Goal: Task Accomplishment & Management: Use online tool/utility

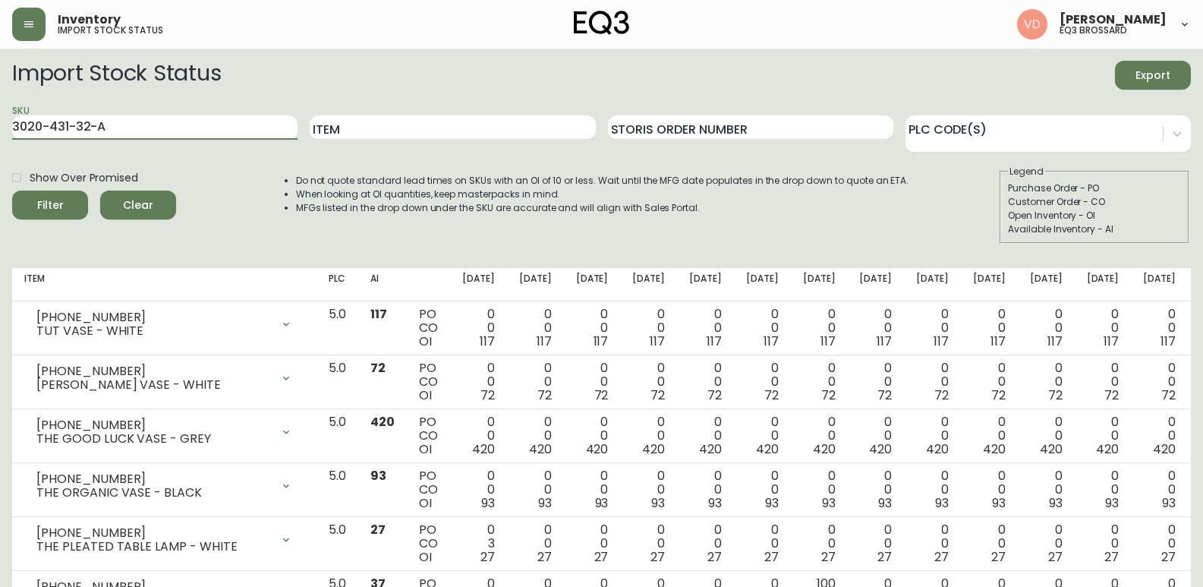
type input "3020-431-32-A"
click at [12, 191] on button "Filter" at bounding box center [50, 205] width 76 height 29
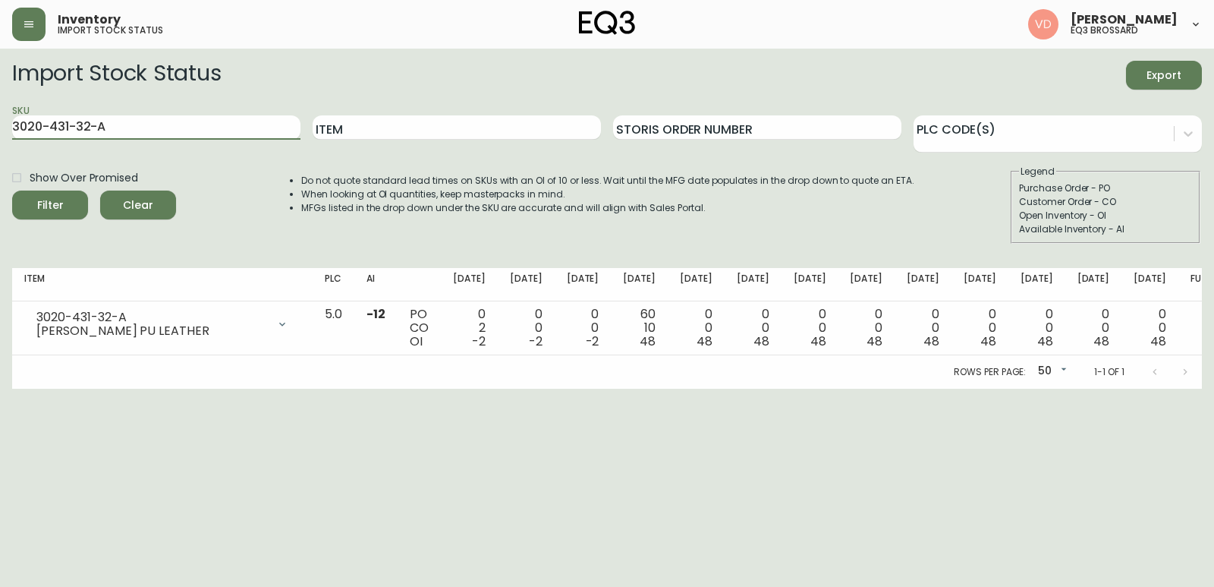
click at [142, 196] on span "Clear" at bounding box center [138, 205] width 52 height 19
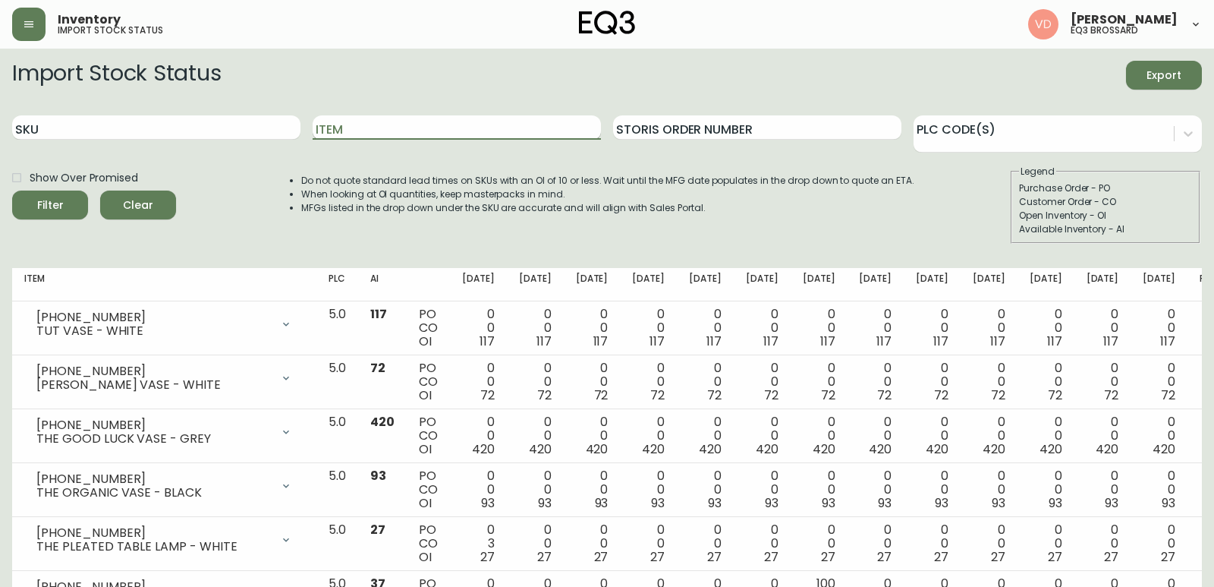
click at [490, 122] on input "Item" at bounding box center [457, 127] width 288 height 24
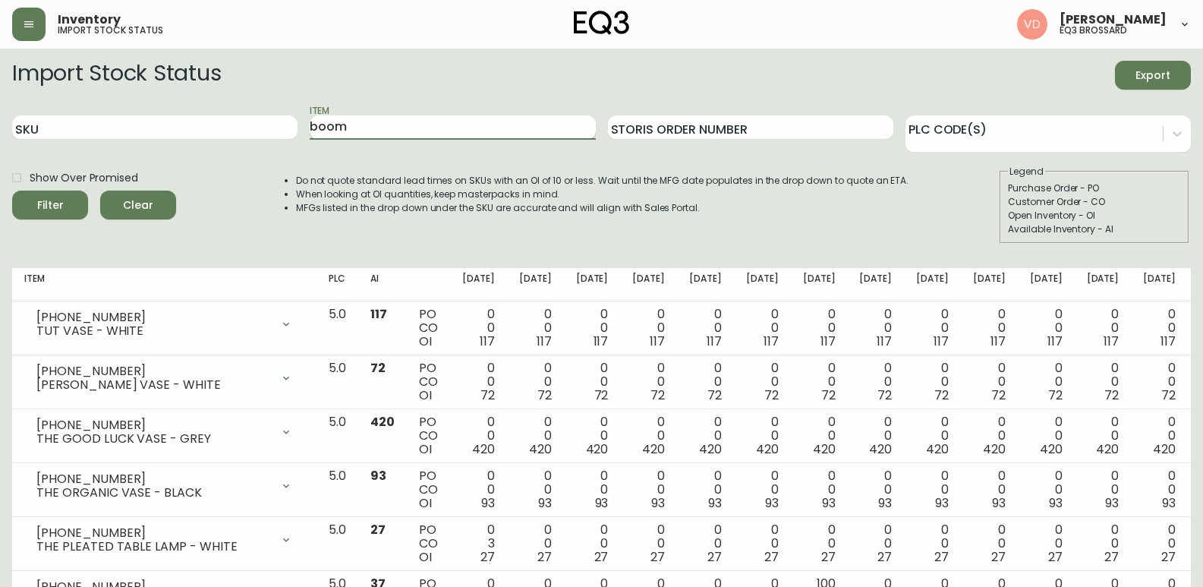
type input "boom"
click at [12, 191] on button "Filter" at bounding box center [50, 205] width 76 height 29
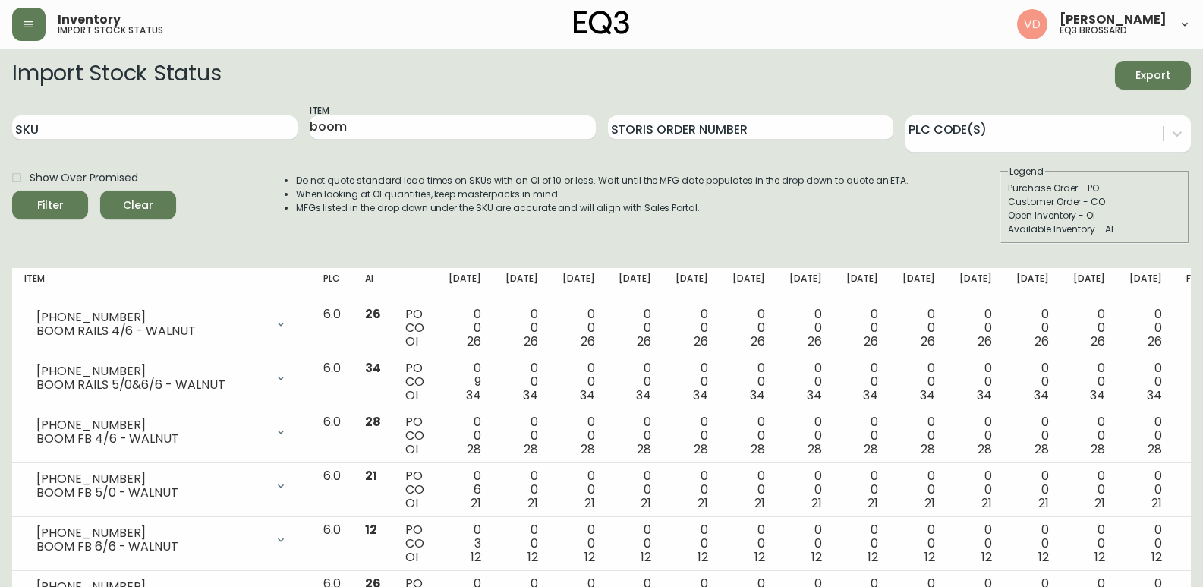
click at [69, 77] on h2 "Import Stock Status" at bounding box center [116, 75] width 209 height 29
drag, startPoint x: 0, startPoint y: 125, endPoint x: 71, endPoint y: 27, distance: 121.3
click at [0, 125] on main "Import Stock Status Export SKU Item boom Storis Order Number PLC Code(s) Show O…" at bounding box center [601, 596] width 1203 height 1094
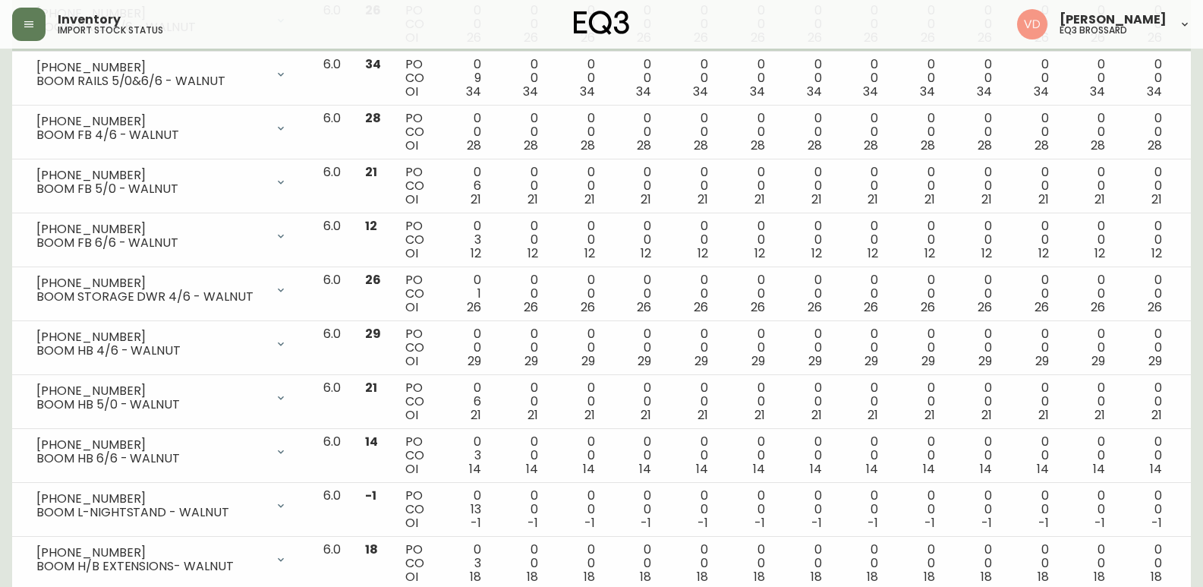
scroll to position [556, 0]
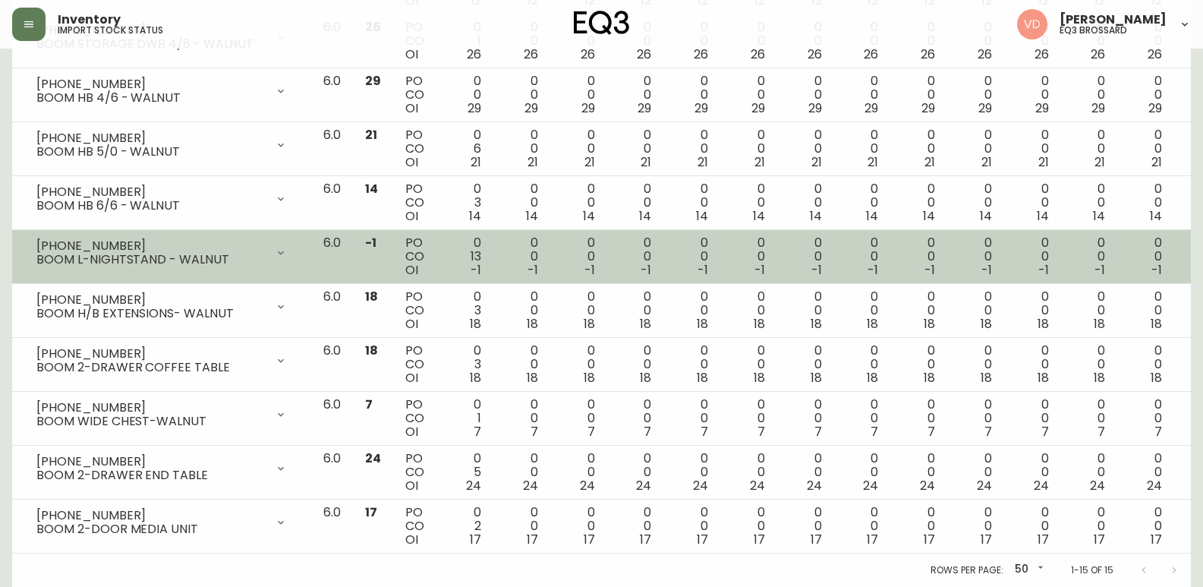
click at [269, 266] on div "[PHONE_NUMBER] BOOM L-NIGHTSTAND - WALNUT" at bounding box center [161, 252] width 275 height 33
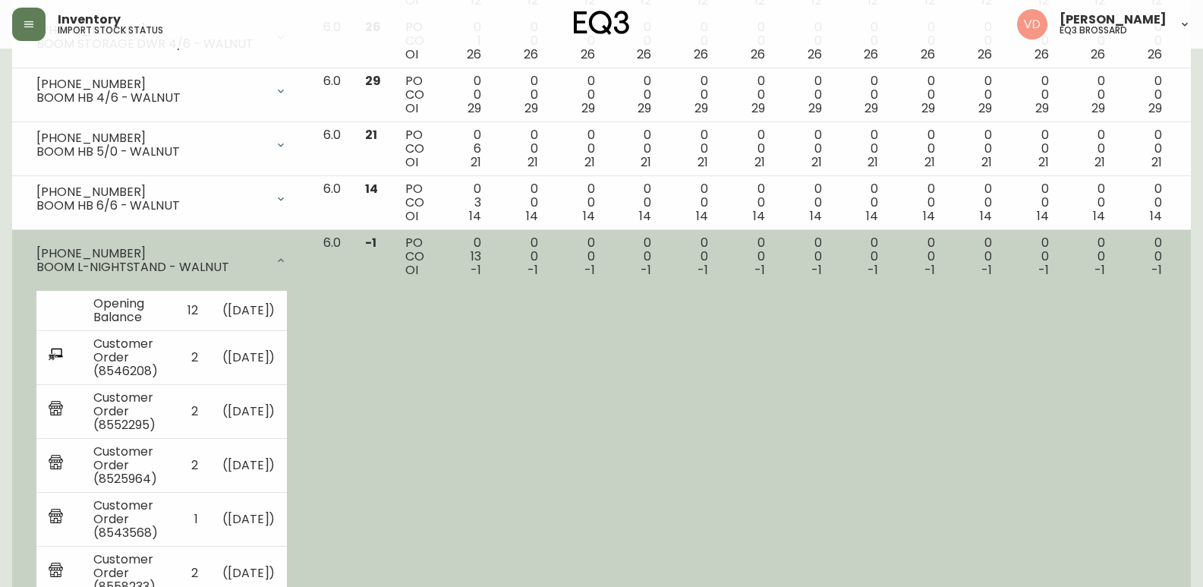
click at [266, 266] on div "BOOM L-NIGHTSTAND - WALNUT" at bounding box center [150, 267] width 229 height 14
click at [287, 262] on icon at bounding box center [281, 260] width 12 height 12
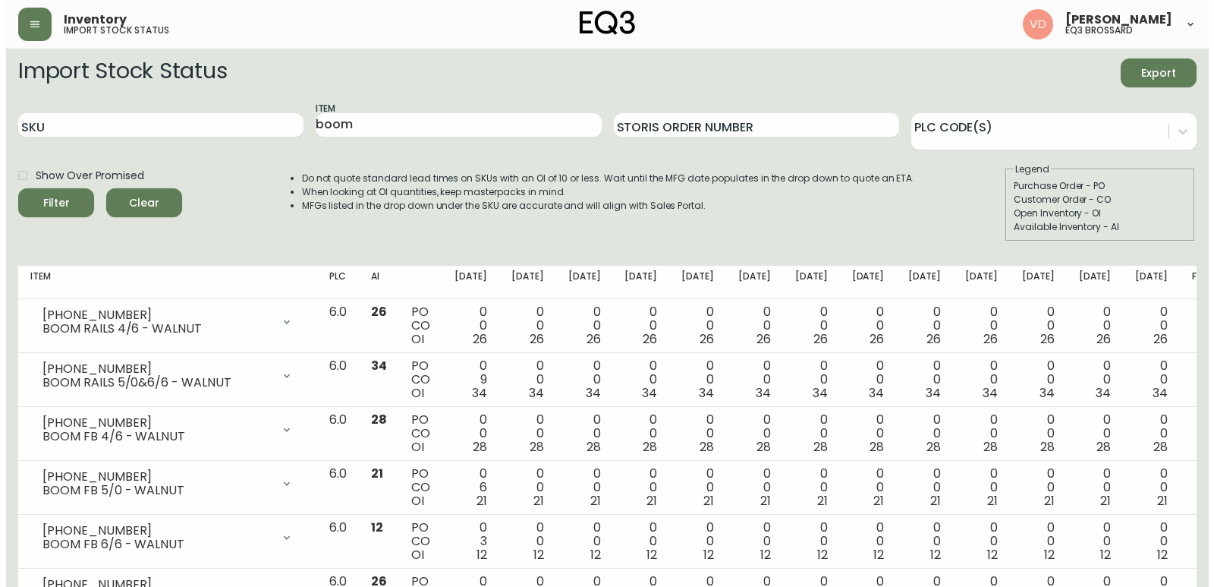
scroll to position [0, 0]
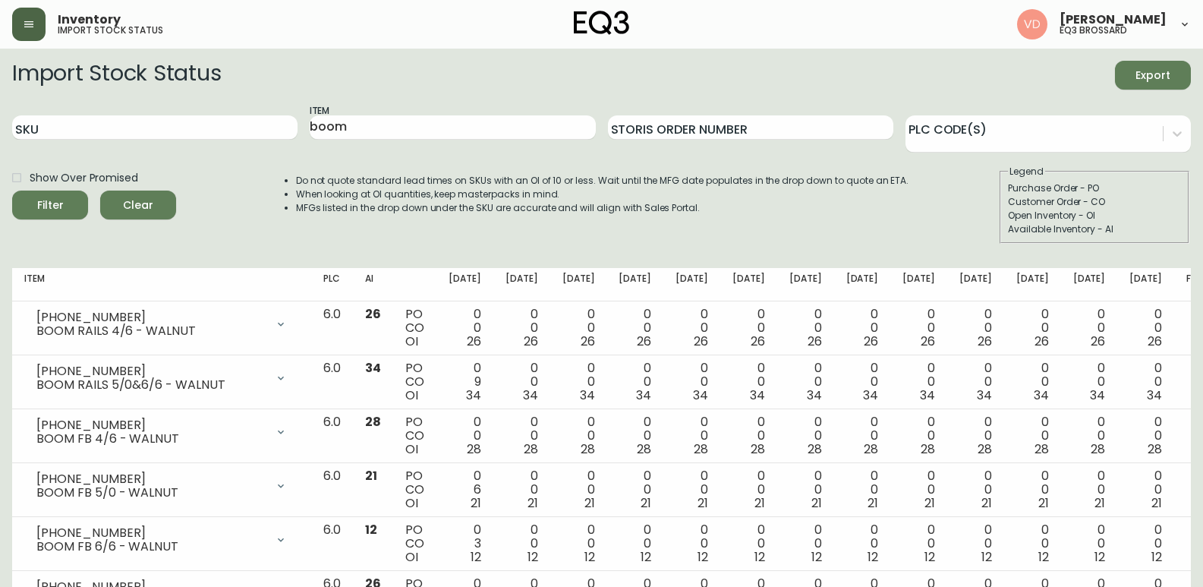
click at [34, 24] on icon "button" at bounding box center [29, 24] width 12 height 12
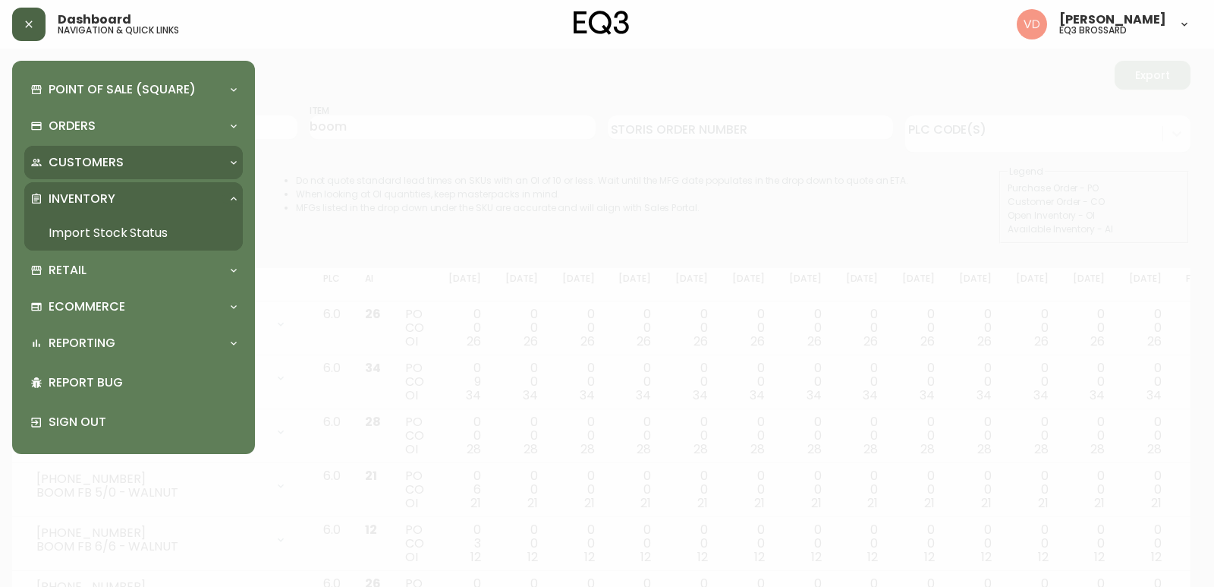
click at [83, 156] on p "Customers" at bounding box center [86, 162] width 75 height 17
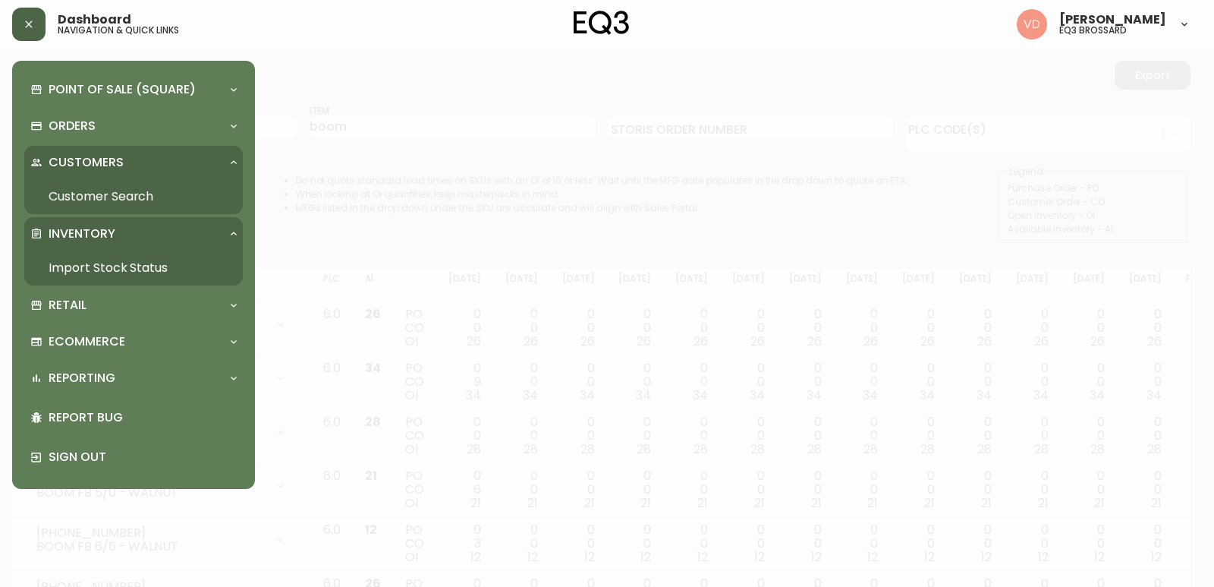
click at [83, 156] on p "Customers" at bounding box center [86, 162] width 75 height 17
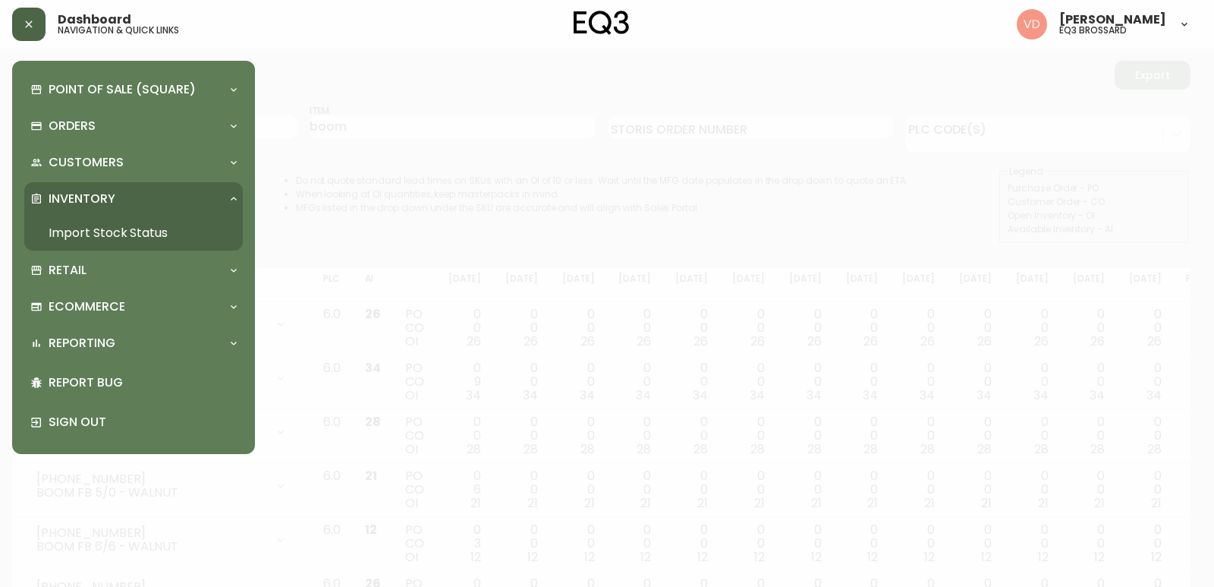
click at [95, 106] on div "Point of Sale (Square) Payments Virtual Terminal Transactions Search Terminals …" at bounding box center [133, 257] width 219 height 369
click at [95, 118] on p "Orders" at bounding box center [72, 126] width 47 height 17
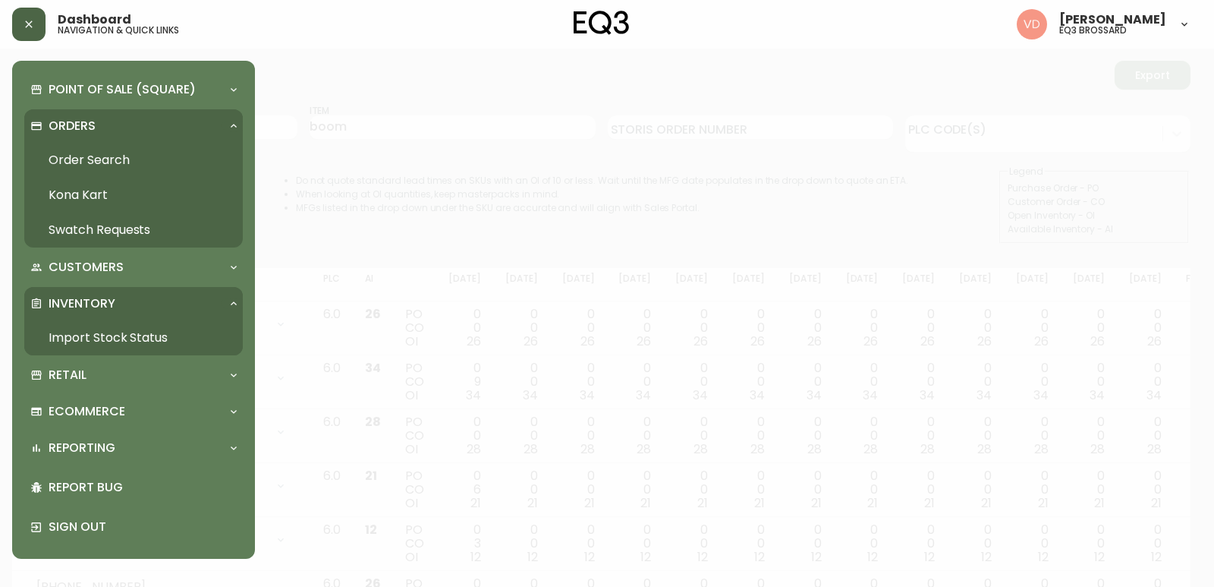
click at [87, 156] on link "Order Search" at bounding box center [133, 160] width 219 height 35
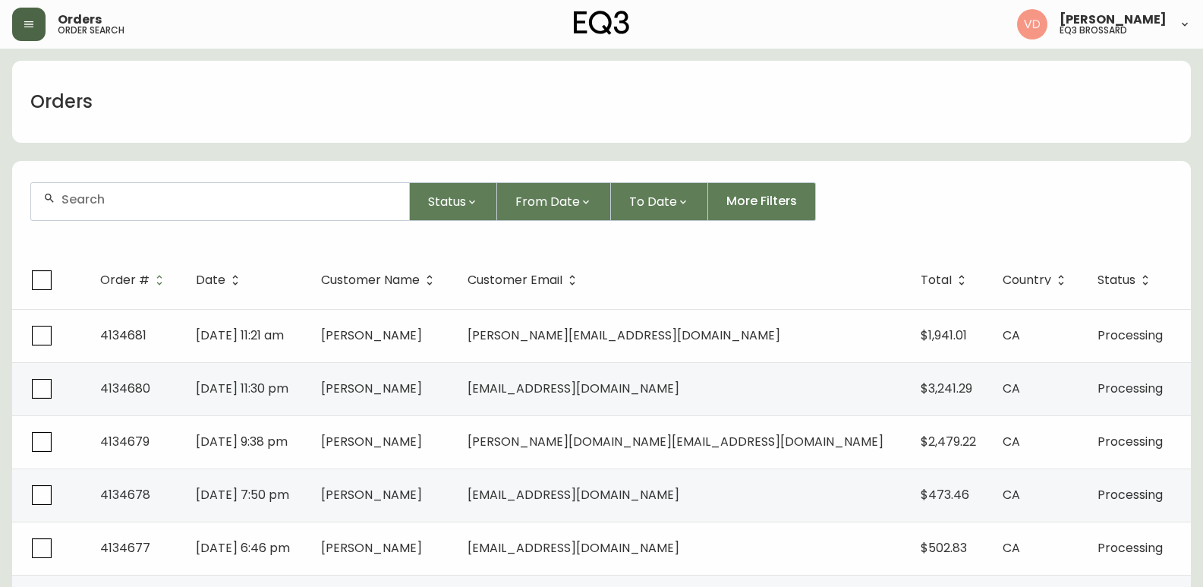
click at [188, 210] on div at bounding box center [220, 201] width 378 height 37
paste input "1351898223"
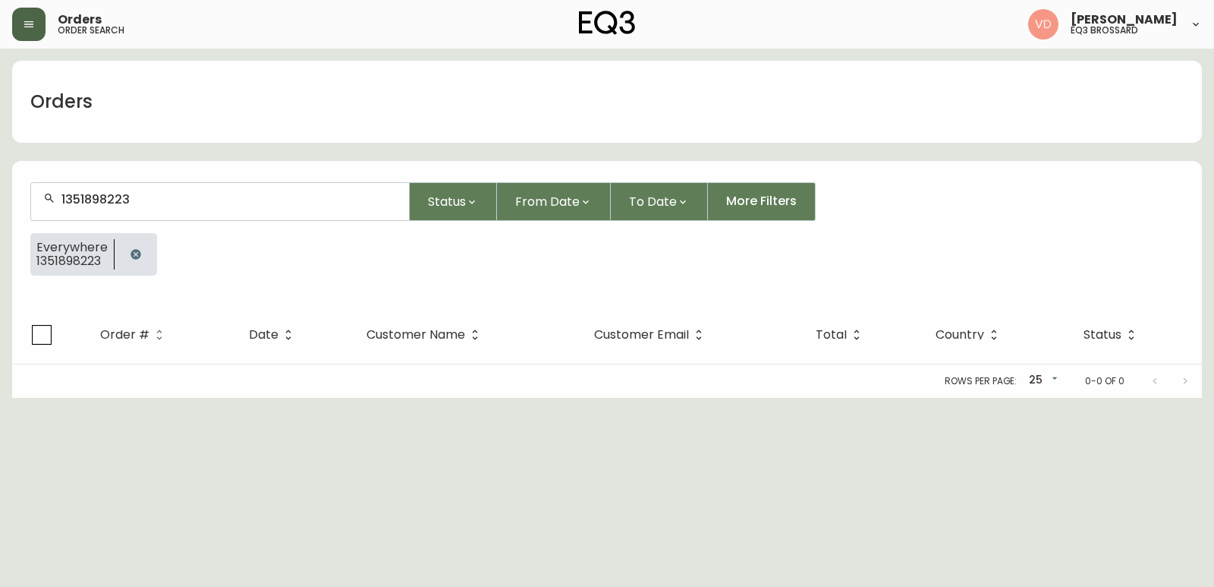
type input "1351898223"
click at [130, 250] on icon "button" at bounding box center [136, 254] width 12 height 12
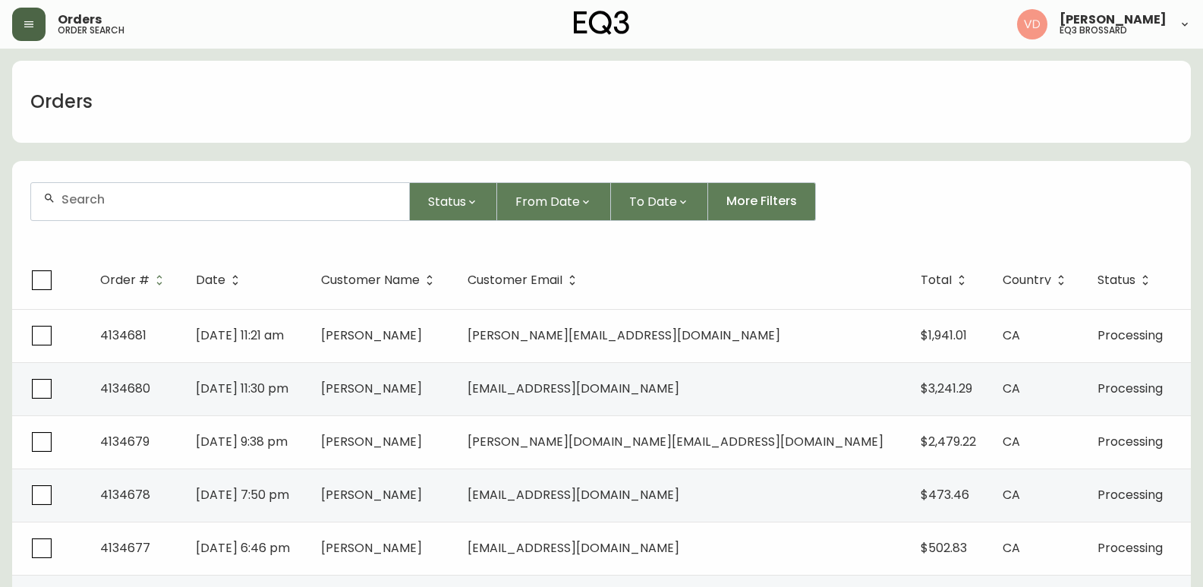
click at [159, 209] on div at bounding box center [220, 201] width 378 height 37
paste input "[EMAIL_ADDRESS][DOMAIN_NAME]"
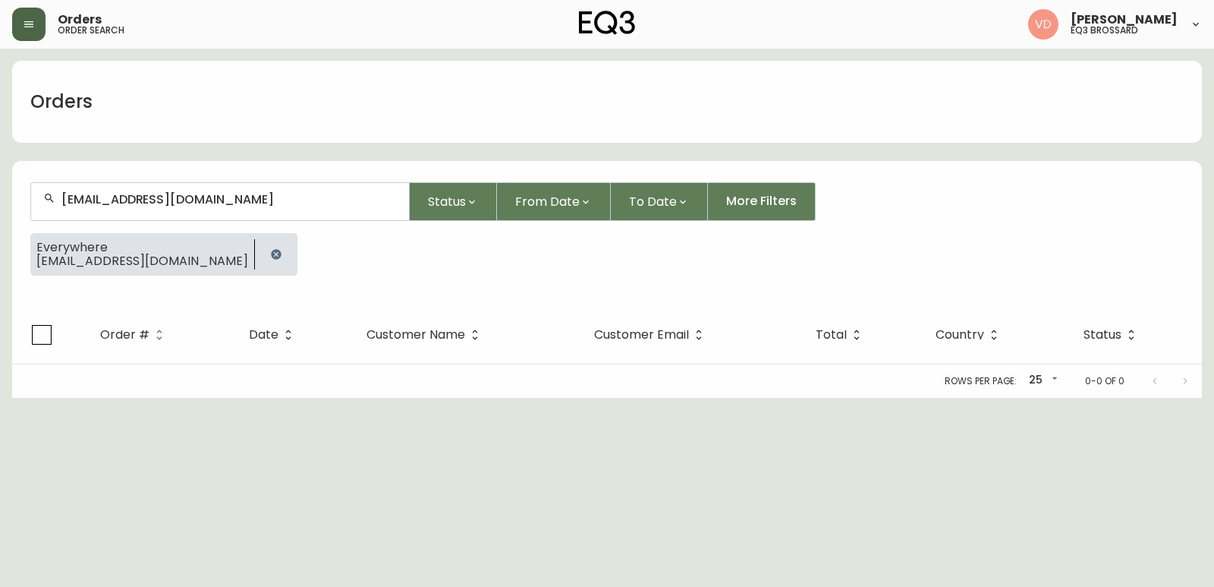
type input "[EMAIL_ADDRESS][DOMAIN_NAME]"
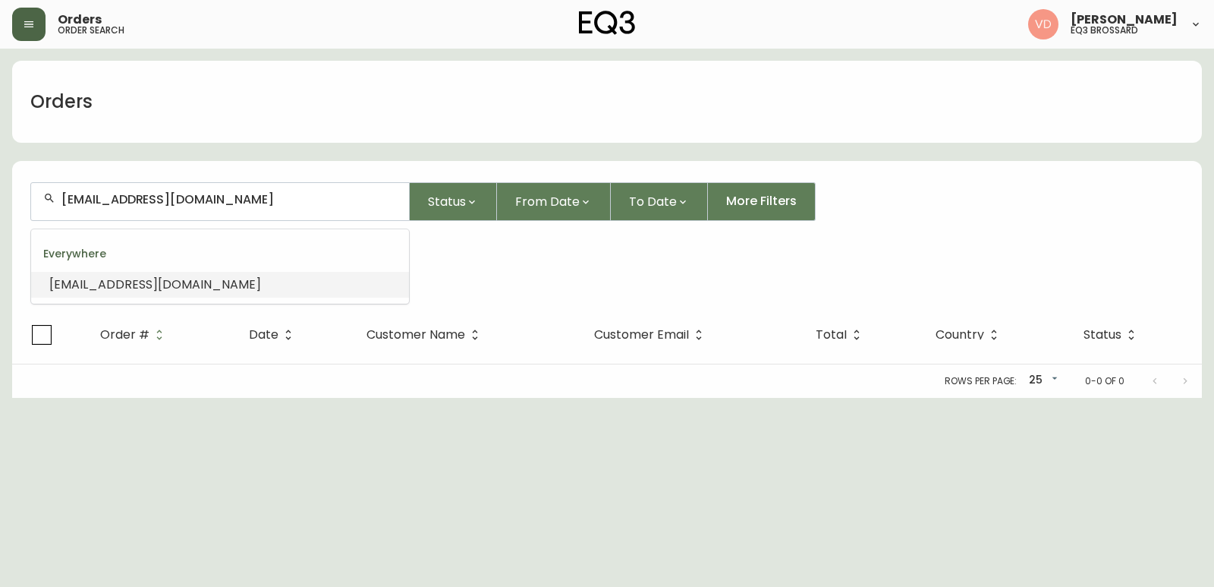
click at [256, 203] on input "[EMAIL_ADDRESS][DOMAIN_NAME]" at bounding box center [228, 199] width 335 height 14
click at [33, 11] on button "button" at bounding box center [28, 24] width 33 height 33
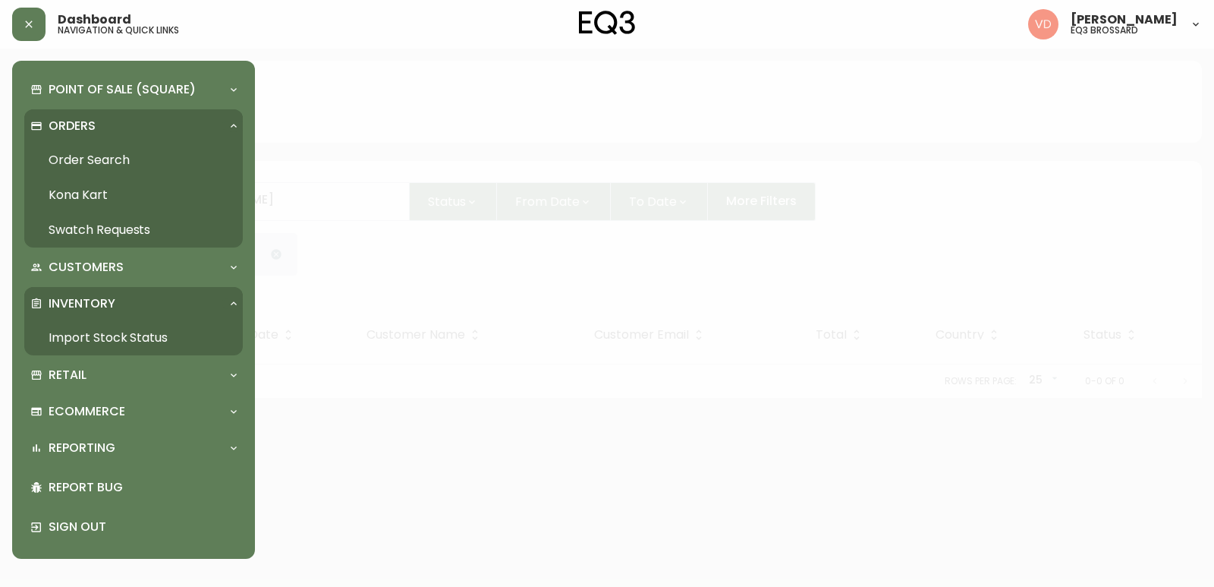
click at [99, 343] on link "Import Stock Status" at bounding box center [133, 337] width 219 height 35
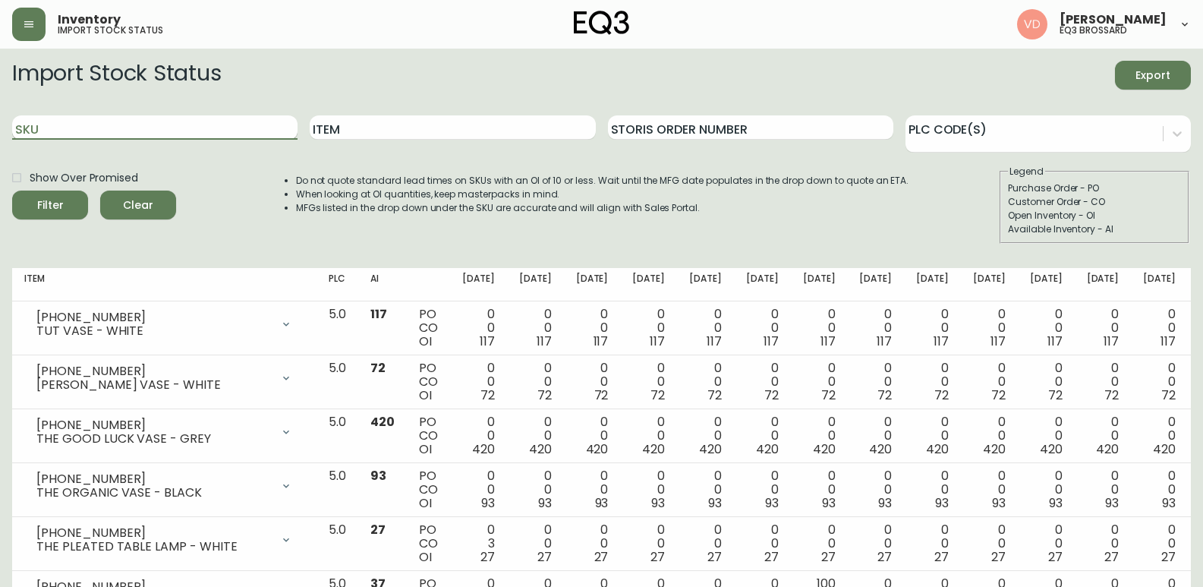
click at [196, 127] on input "SKU" at bounding box center [154, 127] width 285 height 24
paste input "[PHONE_NUMBER]"
type input "[PHONE_NUMBER]"
click at [12, 191] on button "Filter" at bounding box center [50, 205] width 76 height 29
